Goal: Navigation & Orientation: Find specific page/section

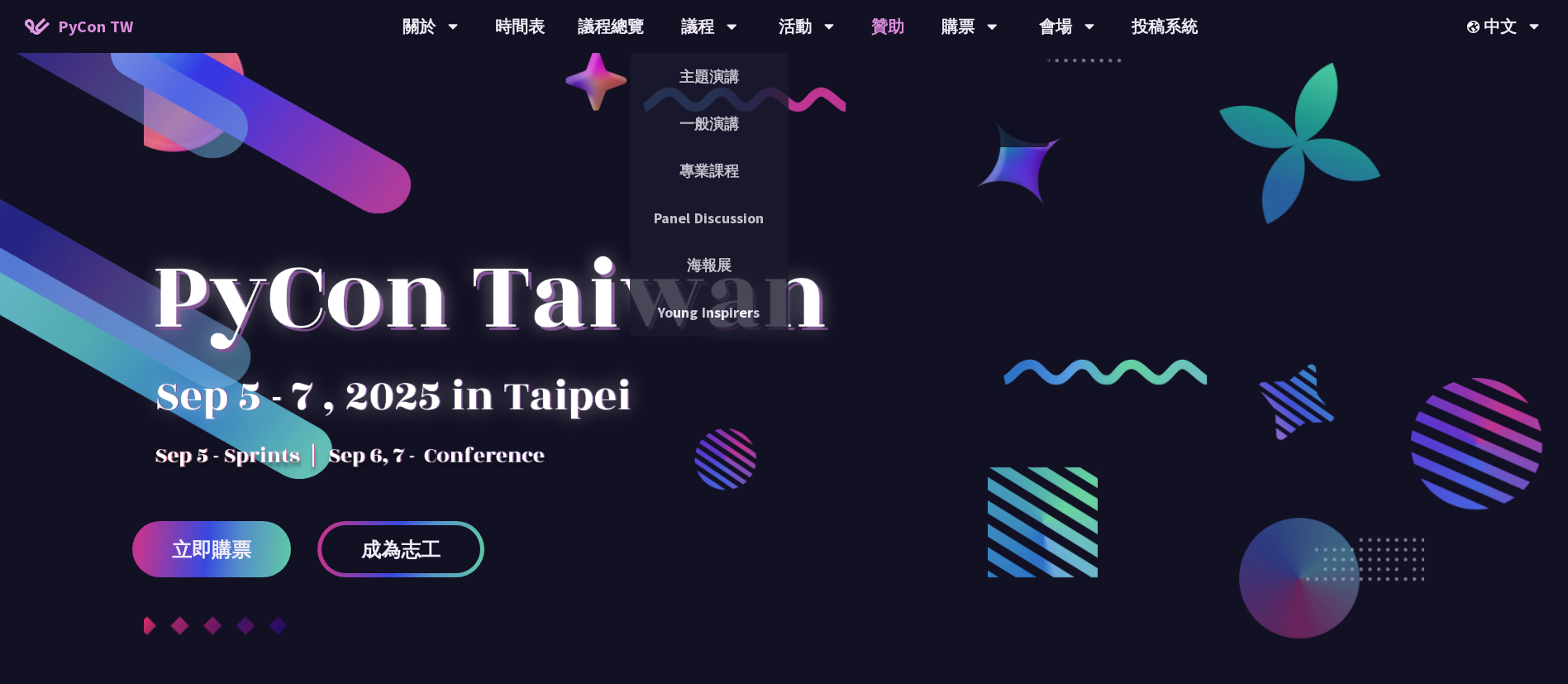
click at [895, 24] on link "贊助" at bounding box center [888, 26] width 66 height 53
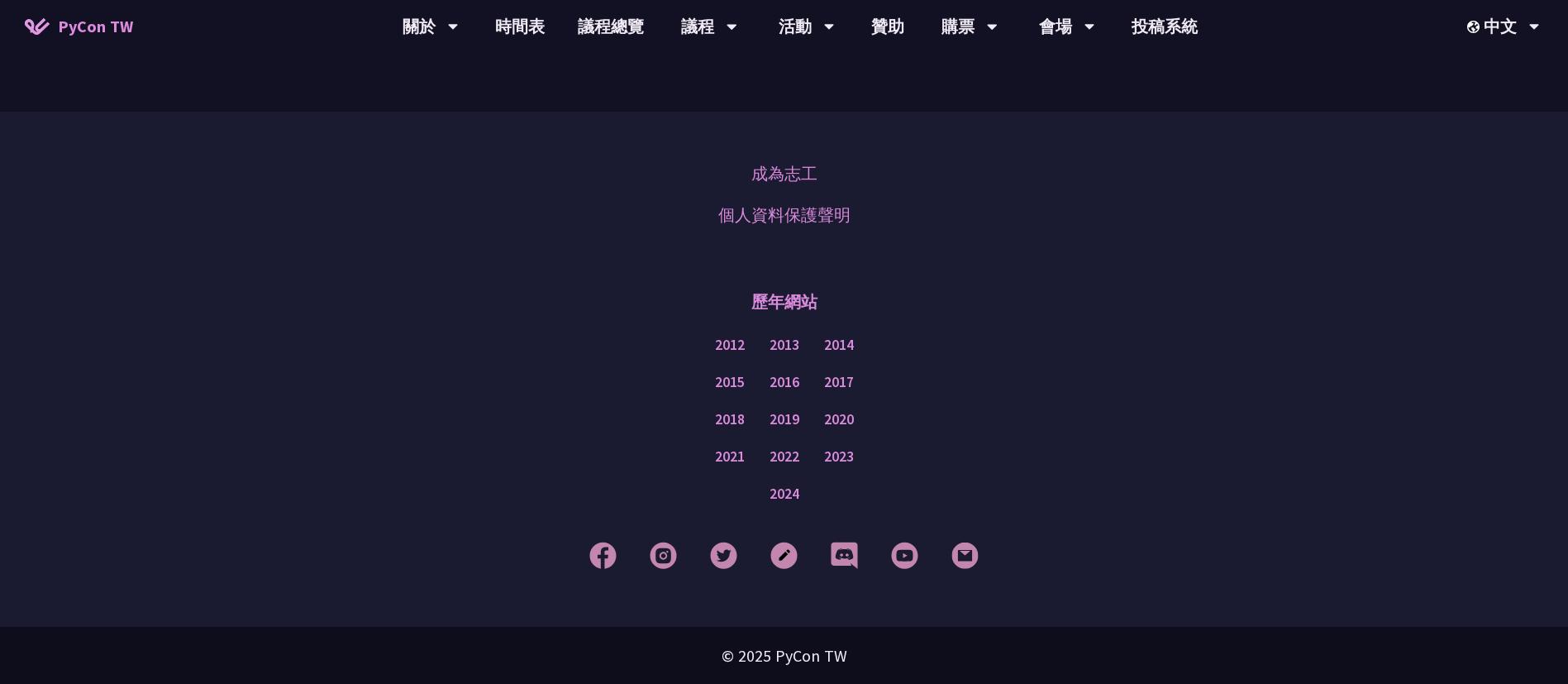
scroll to position [1221, 0]
click at [400, 18] on div "關於 PyCon [GEOGRAPHIC_DATA] 研討會歷史 在地社群 行為準則" at bounding box center [430, 26] width 98 height 53
click at [426, 70] on link "PyCon [GEOGRAPHIC_DATA]" at bounding box center [430, 77] width 159 height 39
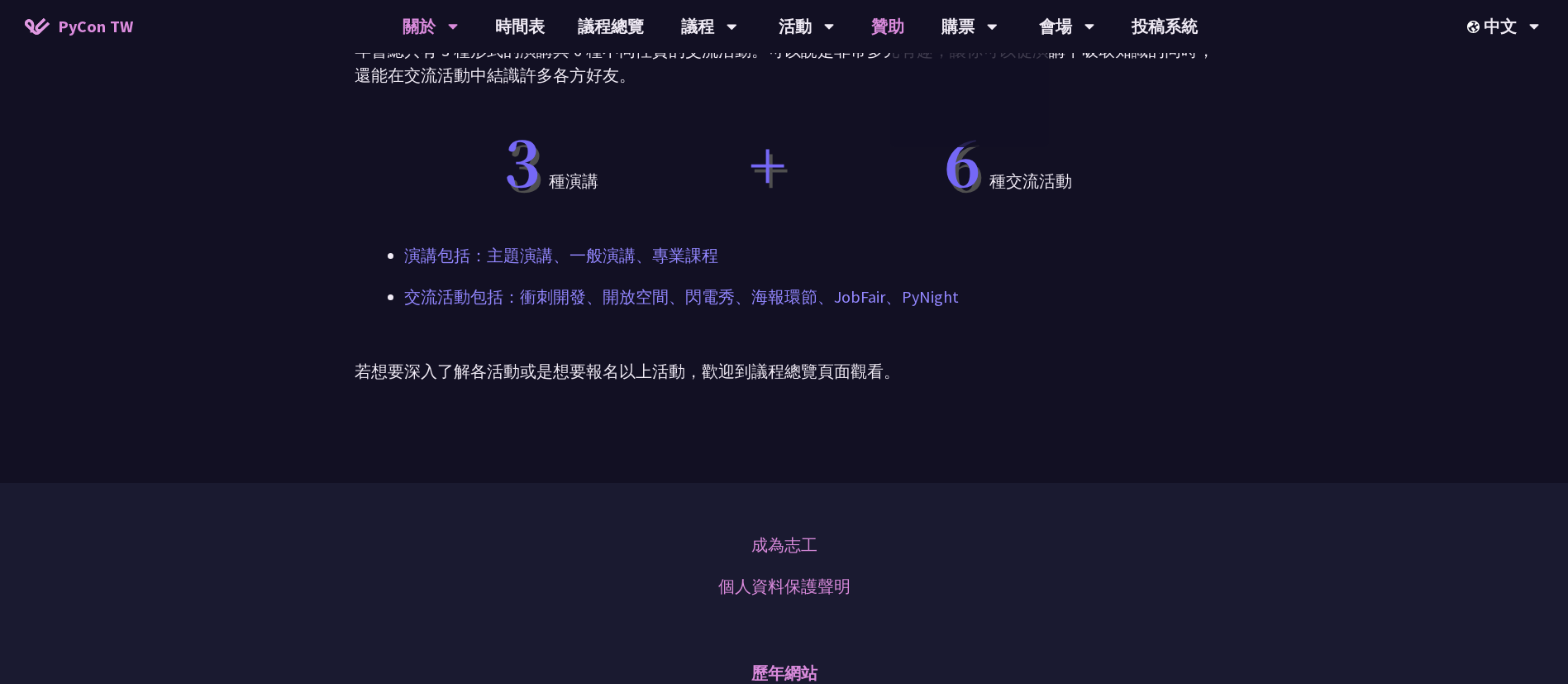
click at [876, 24] on link "贊助" at bounding box center [888, 26] width 66 height 53
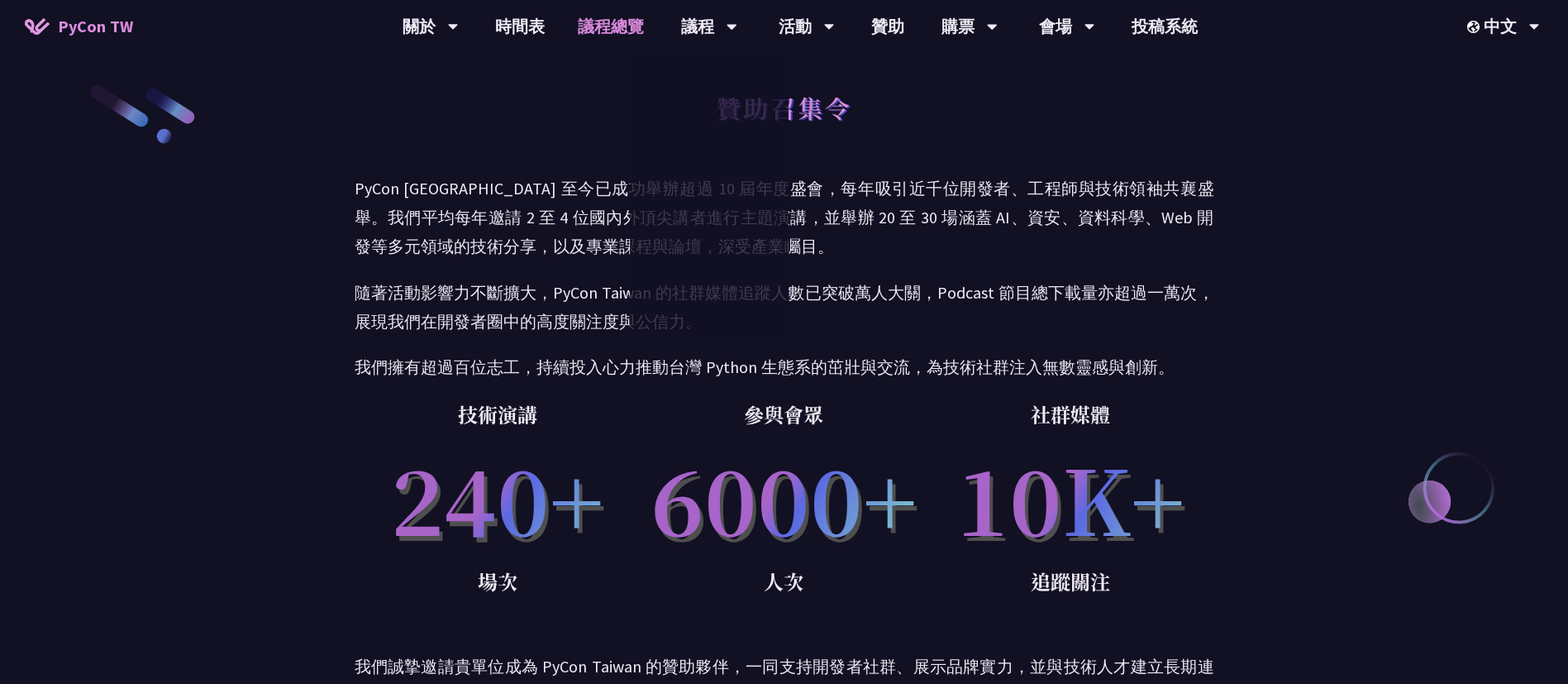
click at [614, 24] on link "議程總覽" at bounding box center [611, 26] width 100 height 53
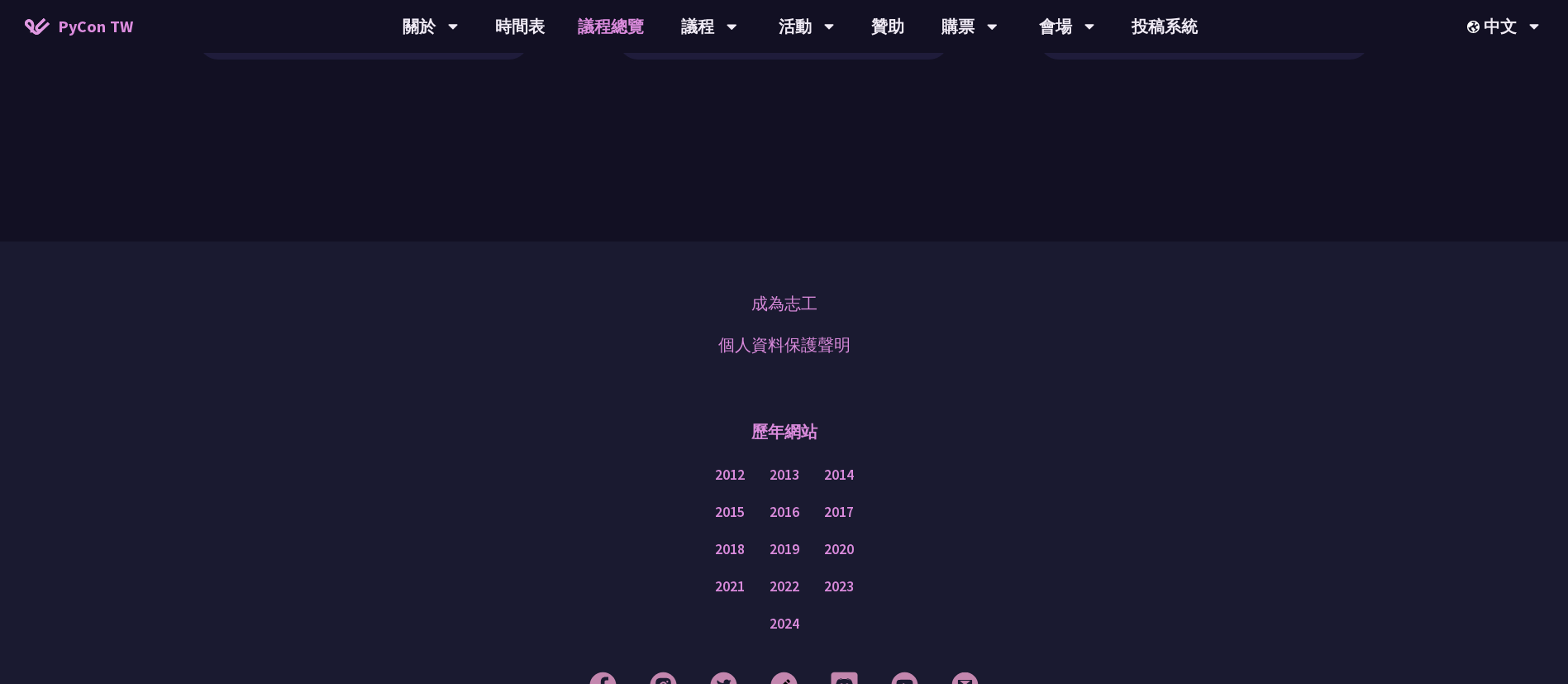
scroll to position [2016, 0]
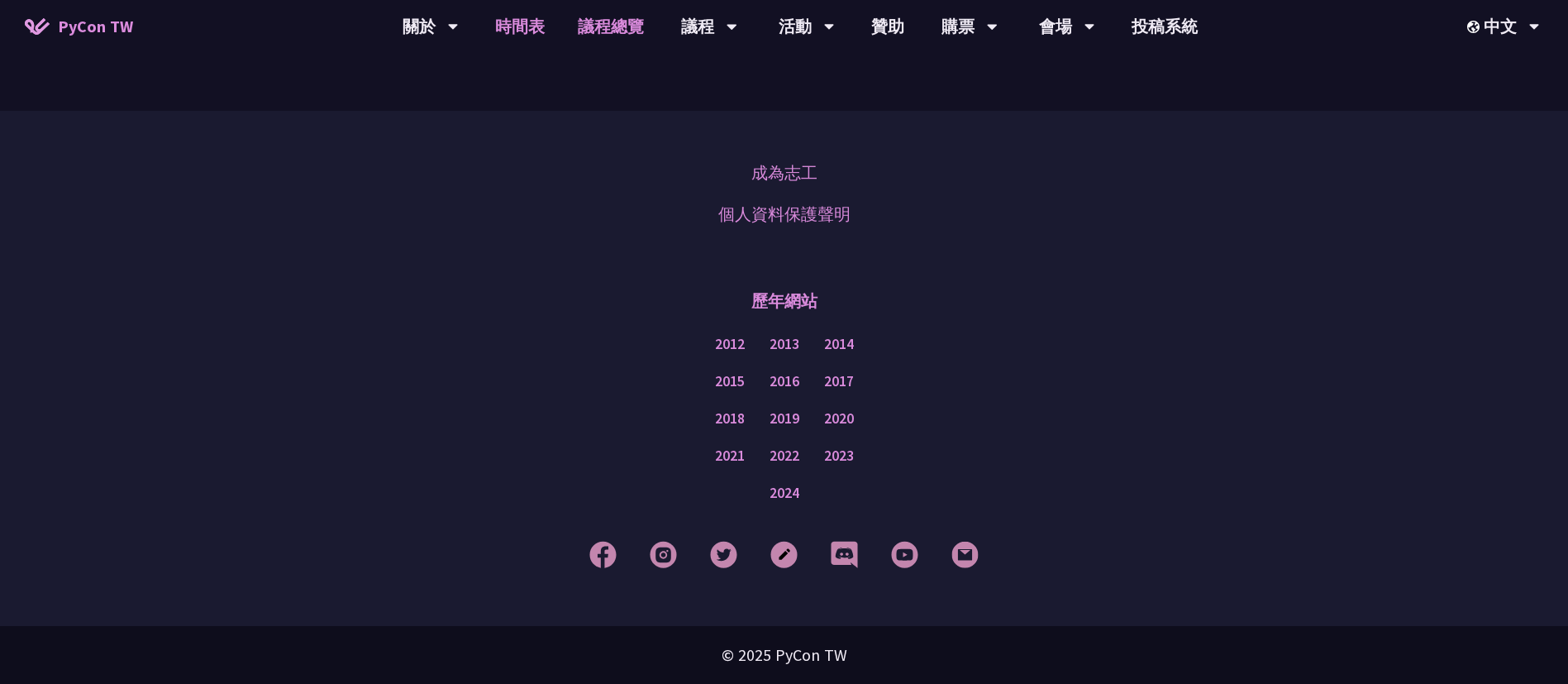
click at [514, 33] on link "時間表" at bounding box center [520, 26] width 83 height 53
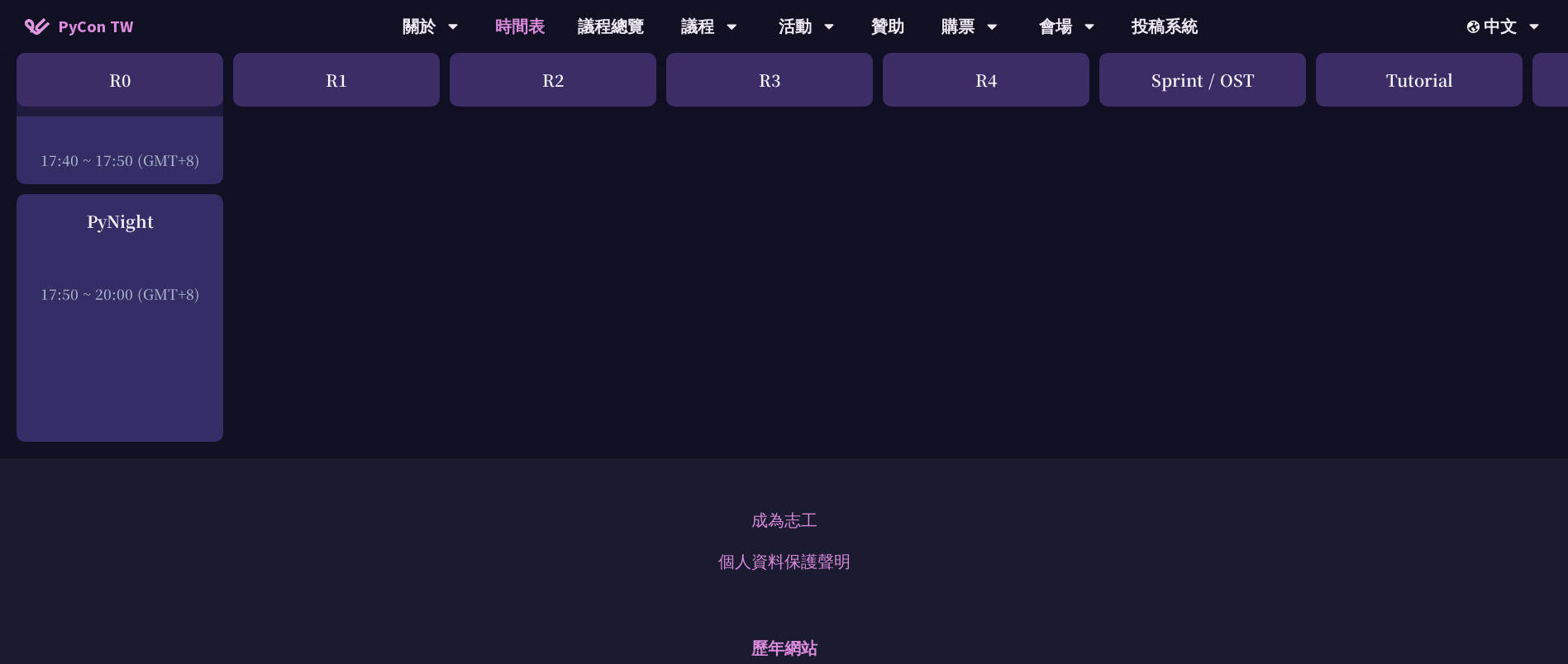
scroll to position [3000, 0]
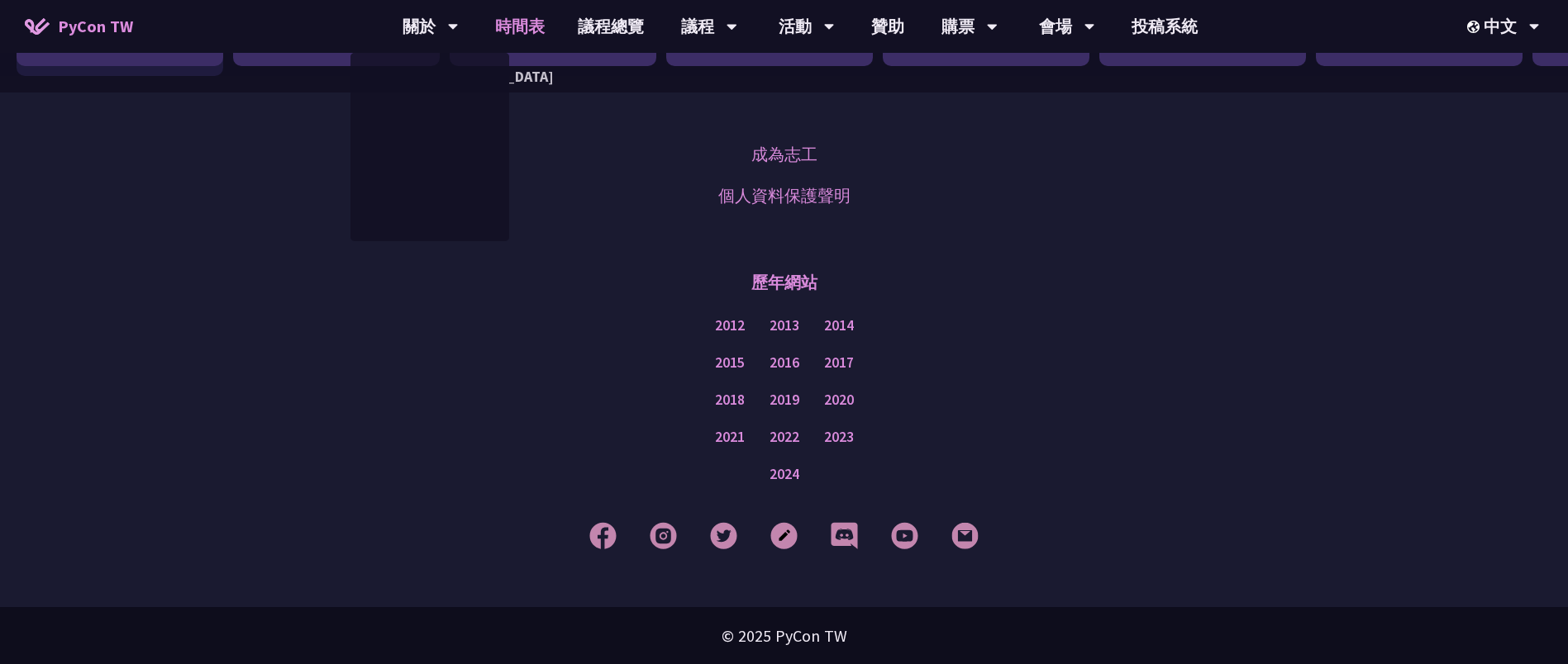
click at [117, 38] on span "PyCon TW" at bounding box center [95, 26] width 75 height 24
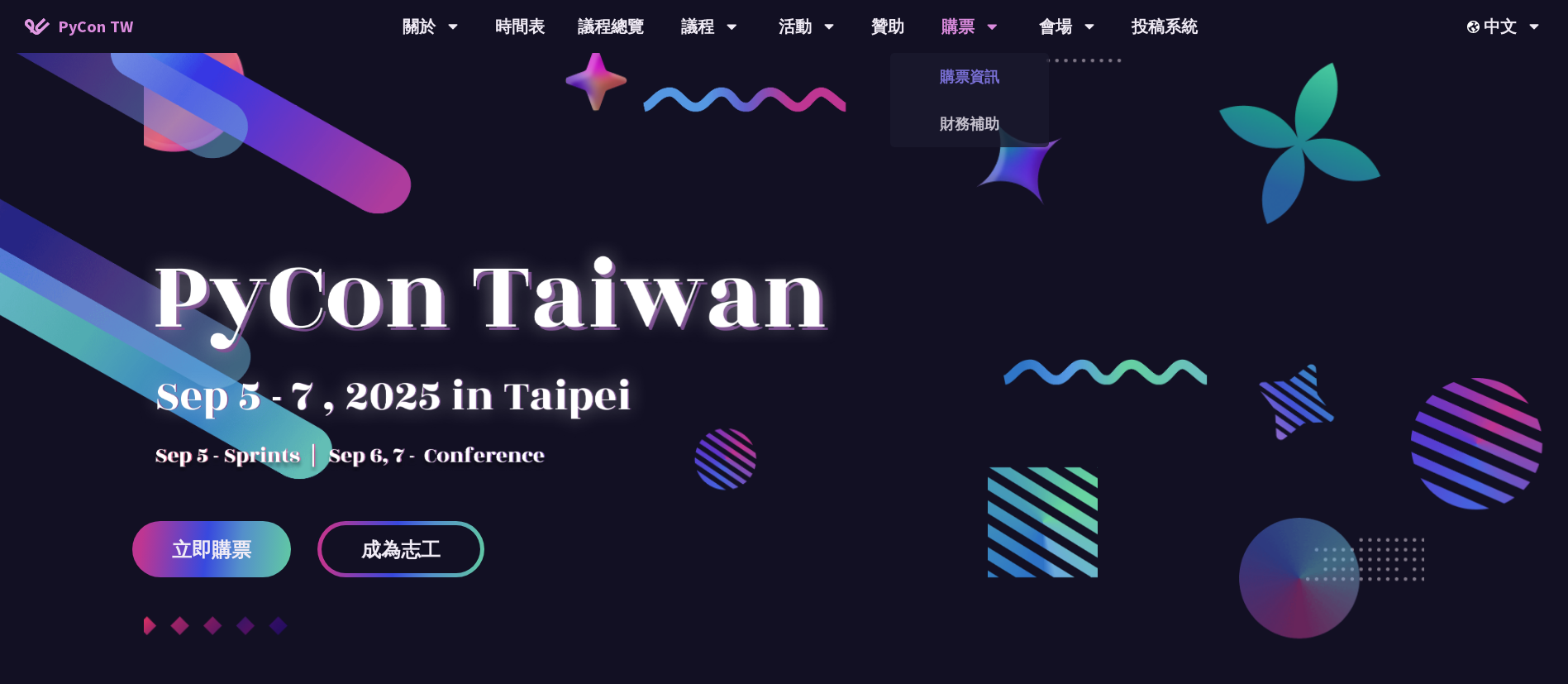
click at [981, 89] on link "購票資訊" at bounding box center [970, 77] width 159 height 39
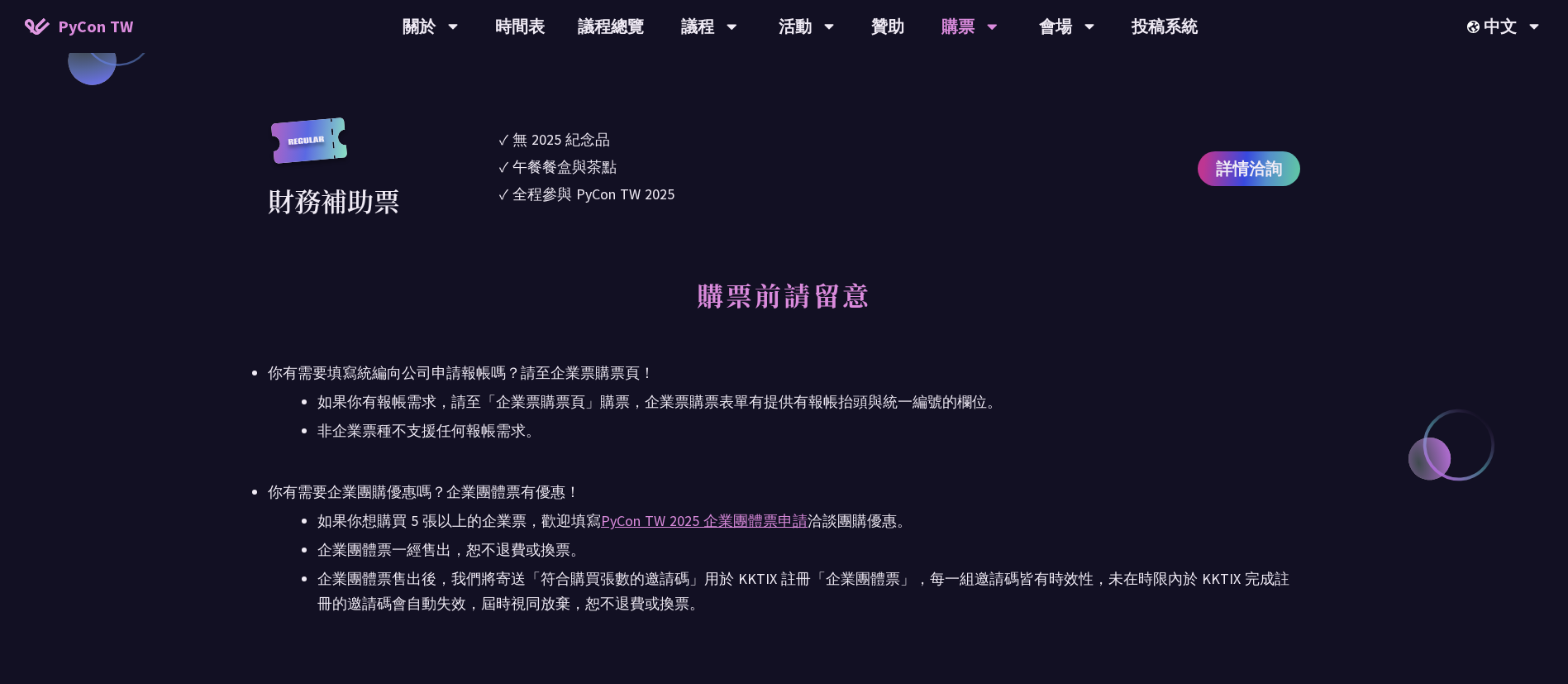
scroll to position [2357, 0]
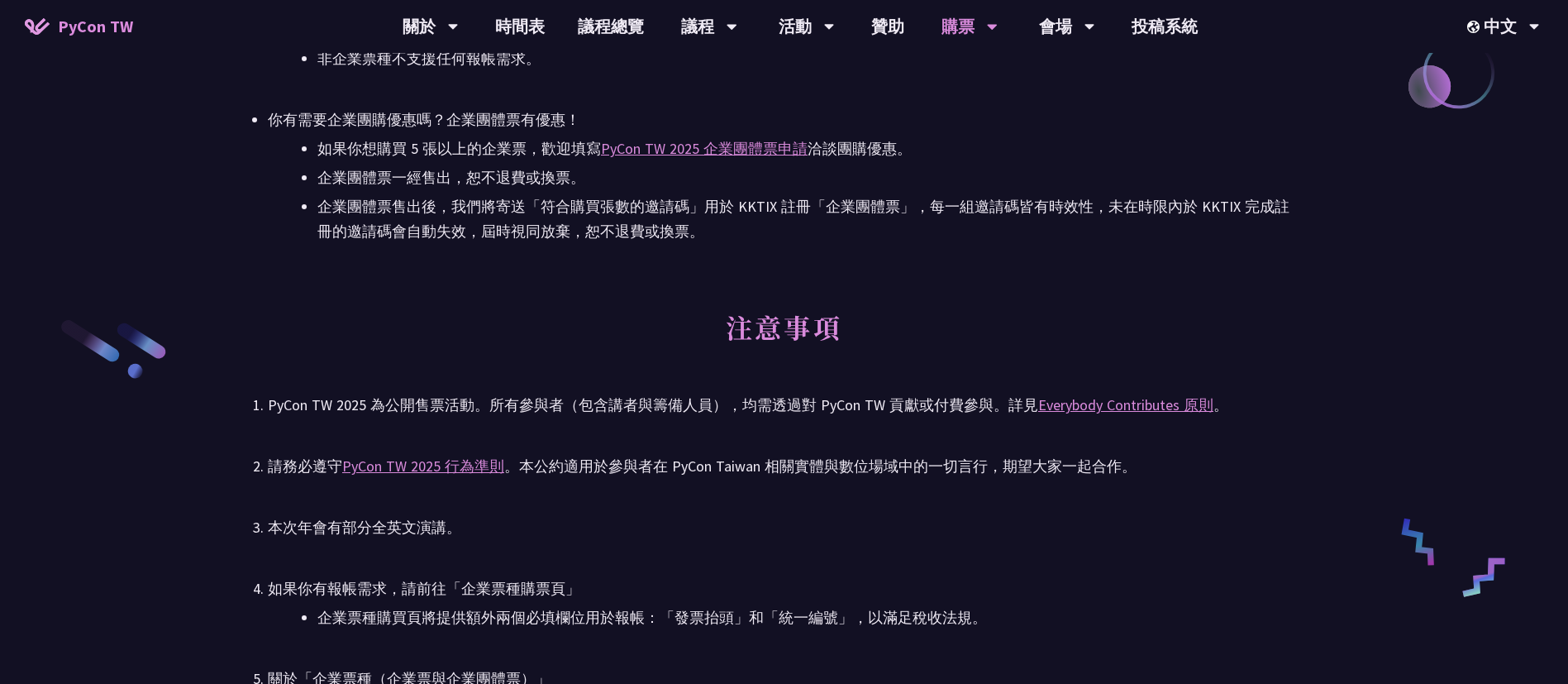
click at [114, 33] on span "PyCon TW" at bounding box center [95, 26] width 75 height 24
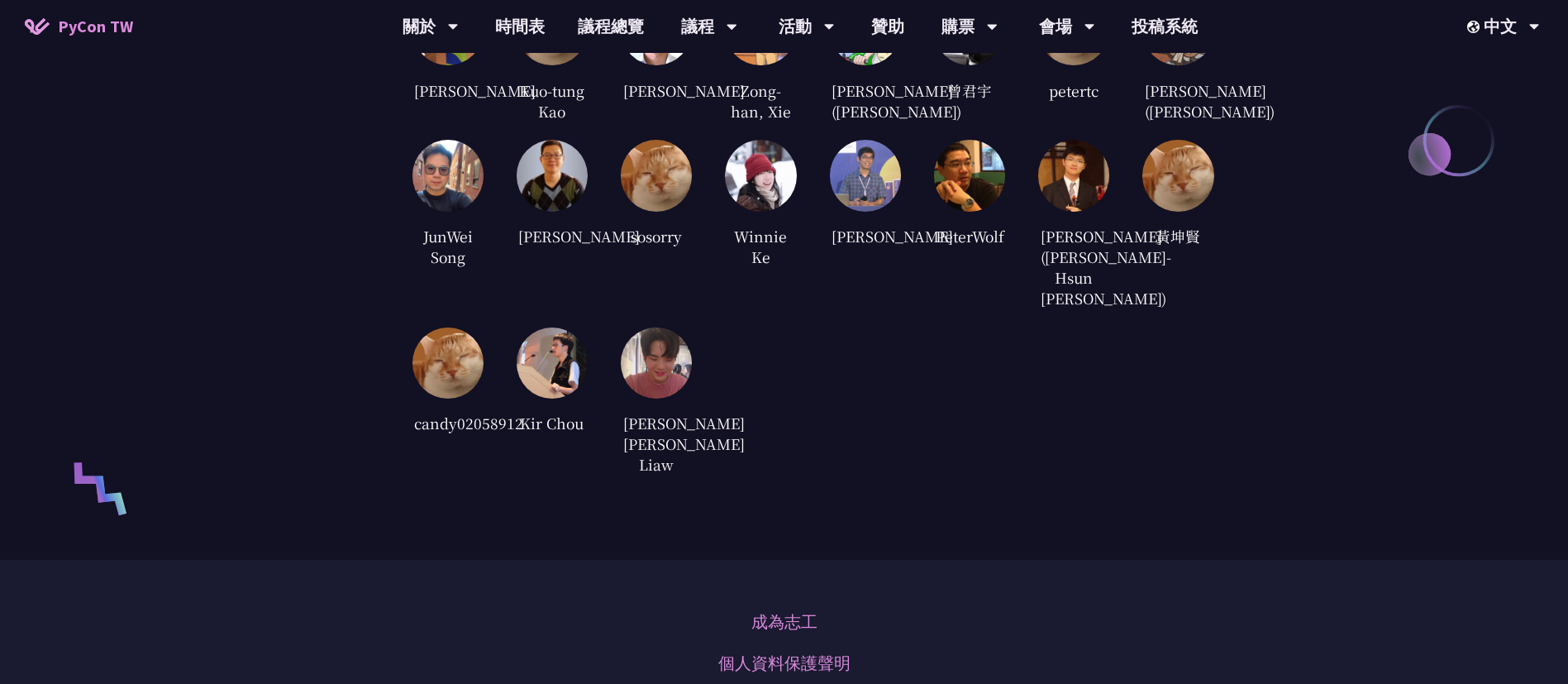
scroll to position [4123, 0]
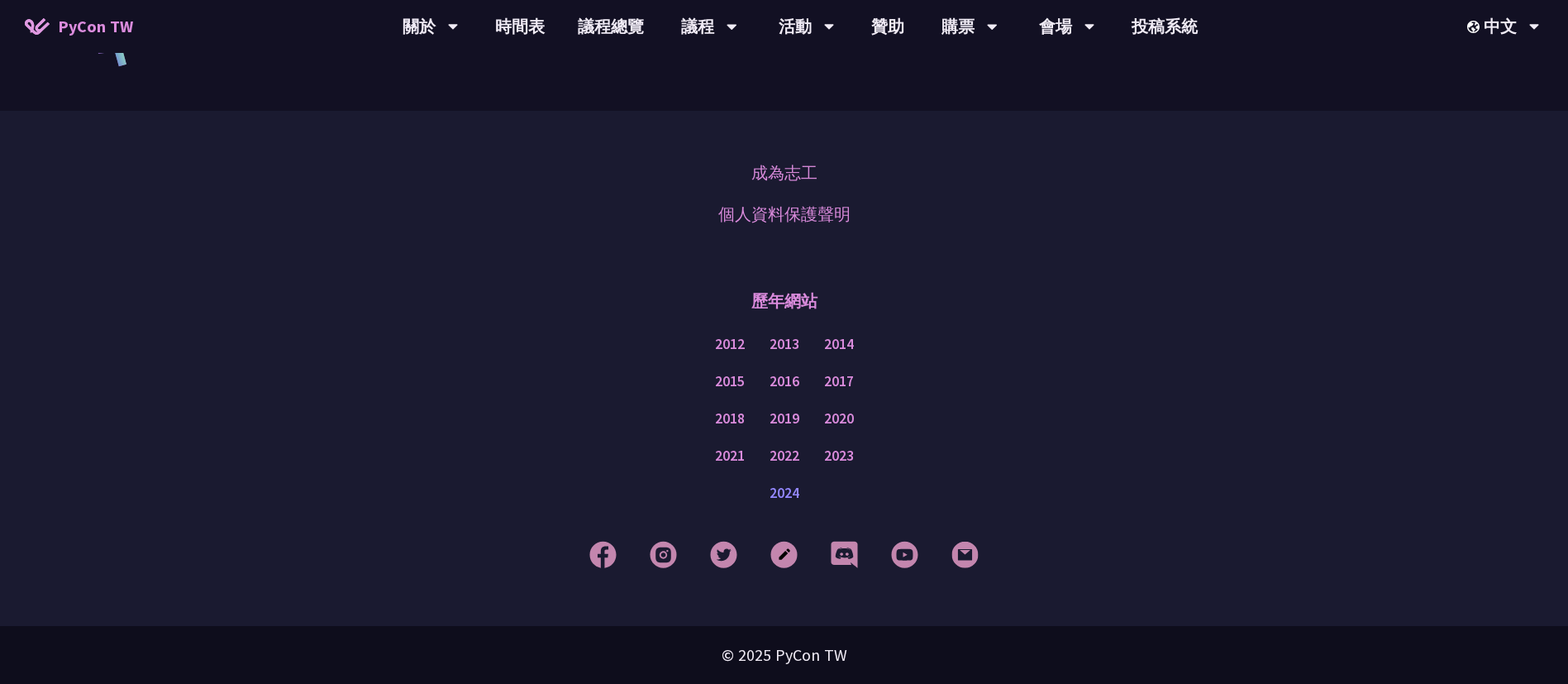
click at [792, 493] on link "2024" at bounding box center [784, 493] width 30 height 20
